Goal: Find specific page/section: Find specific page/section

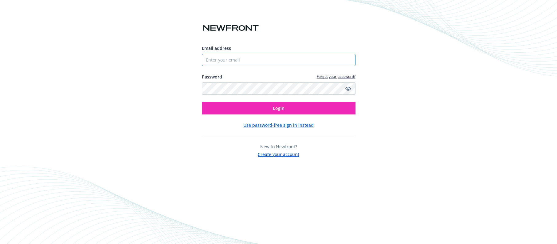
click at [223, 62] on input "Email address" at bounding box center [279, 60] width 154 height 12
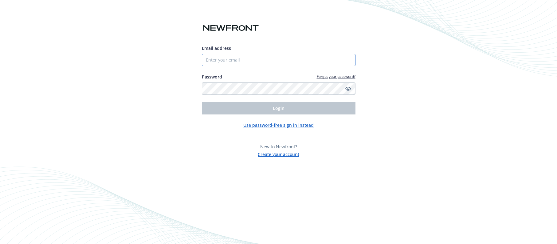
click at [220, 55] on input "Email address" at bounding box center [279, 60] width 154 height 12
click at [215, 58] on input "Email address" at bounding box center [279, 60] width 154 height 12
type input "[PERSON_NAME][EMAIL_ADDRESS][PERSON_NAME][DOMAIN_NAME]"
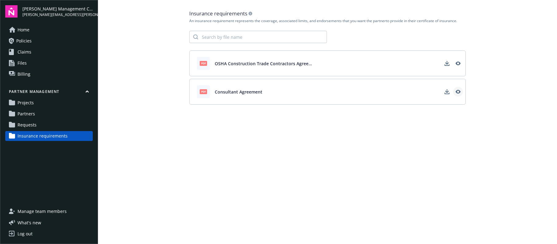
click at [459, 91] on icon "View" at bounding box center [458, 92] width 5 height 4
click at [29, 114] on span "Partners" at bounding box center [27, 114] width 18 height 10
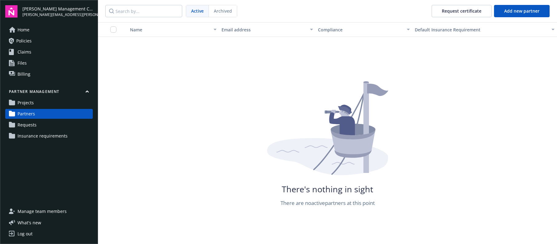
click at [29, 101] on span "Projects" at bounding box center [26, 103] width 16 height 10
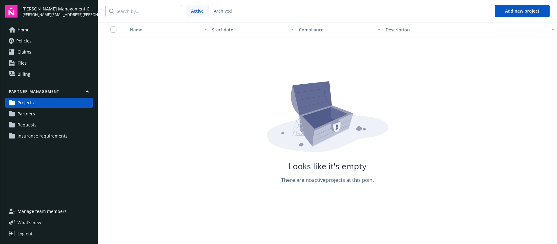
click at [42, 123] on link "Requests" at bounding box center [49, 125] width 88 height 10
